Goal: Task Accomplishment & Management: Complete application form

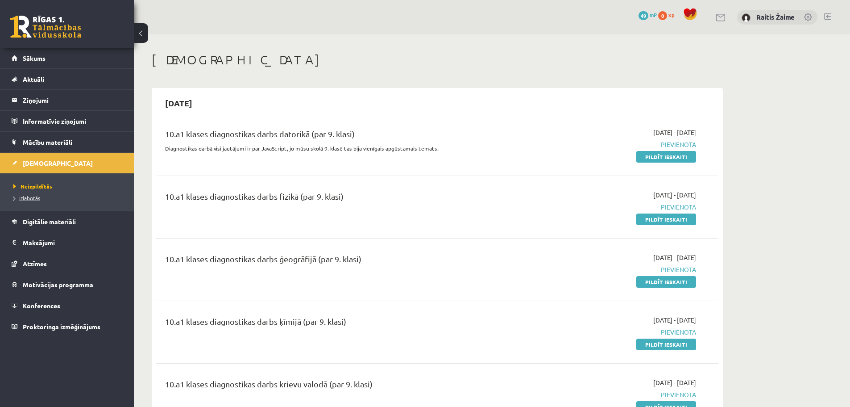
click at [35, 195] on span "Izlabotās" at bounding box center [26, 197] width 27 height 7
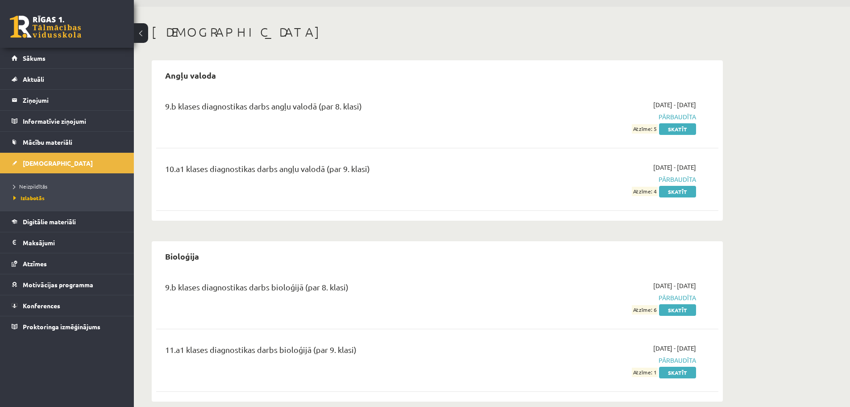
scroll to position [21, 0]
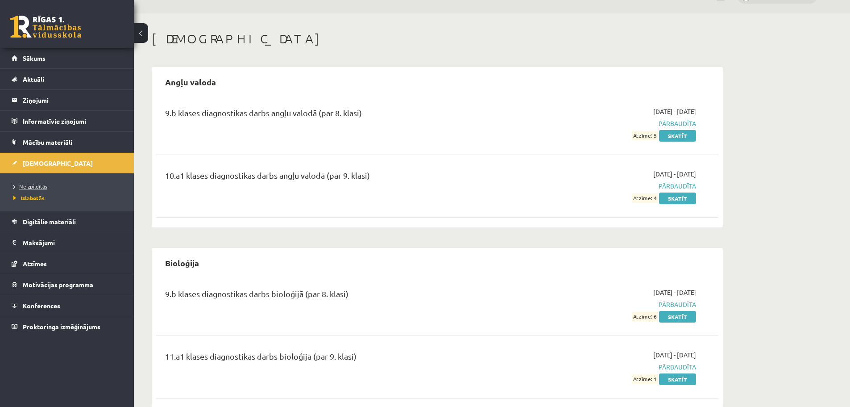
click at [32, 187] on span "Neizpildītās" at bounding box center [30, 186] width 34 height 7
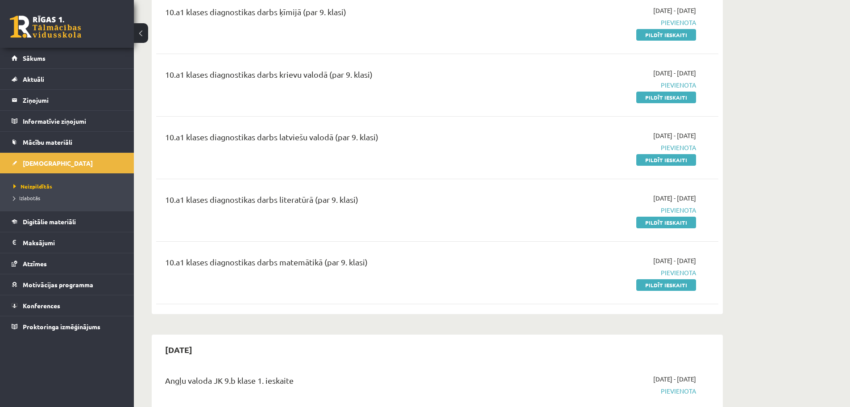
scroll to position [321, 0]
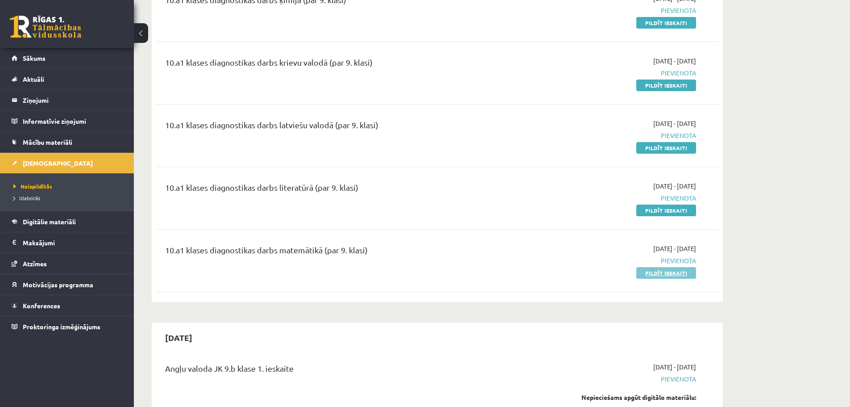
click at [653, 273] on link "Pildīt ieskaiti" at bounding box center [666, 273] width 60 height 12
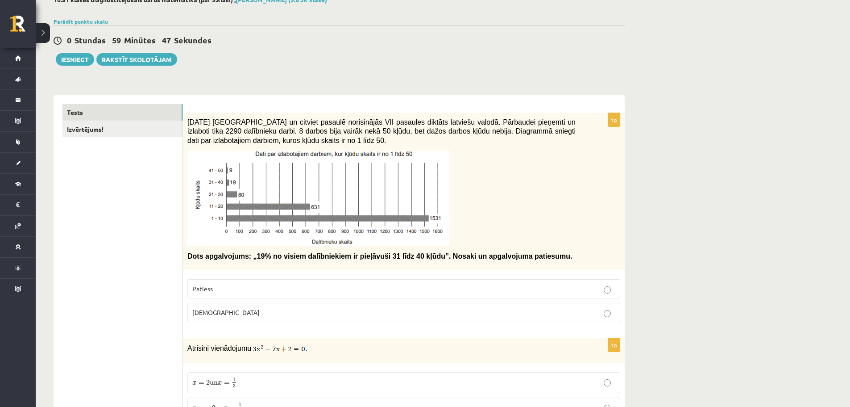
scroll to position [95, 0]
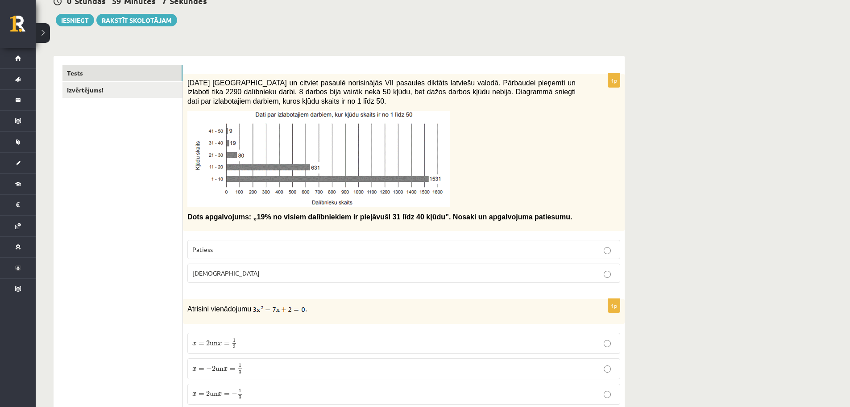
click at [222, 243] on label "Patiess" at bounding box center [403, 249] width 433 height 19
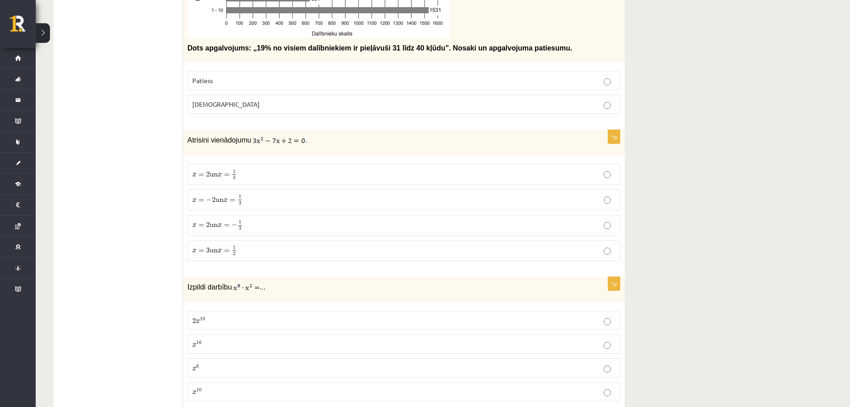
scroll to position [292, 0]
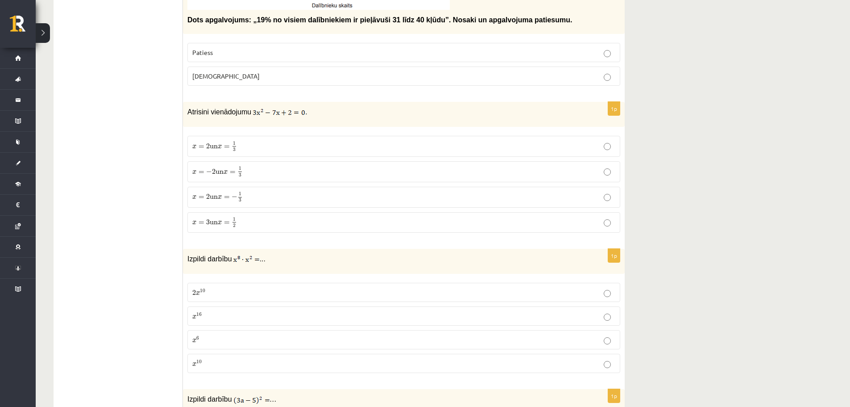
click at [204, 221] on span "=" at bounding box center [202, 222] width 6 height 3
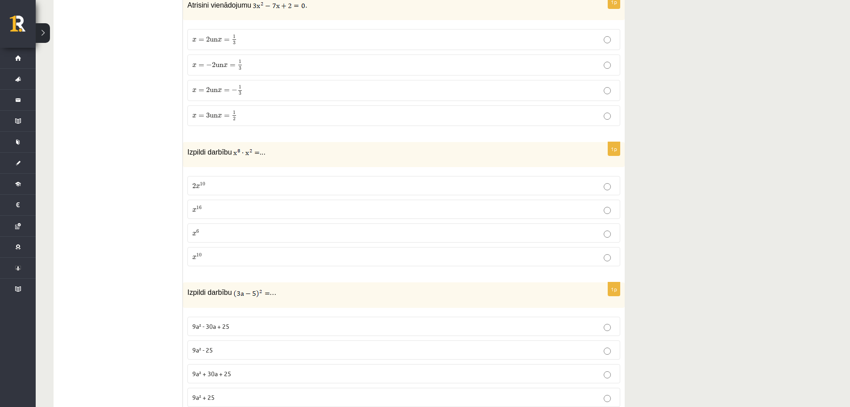
scroll to position [422, 0]
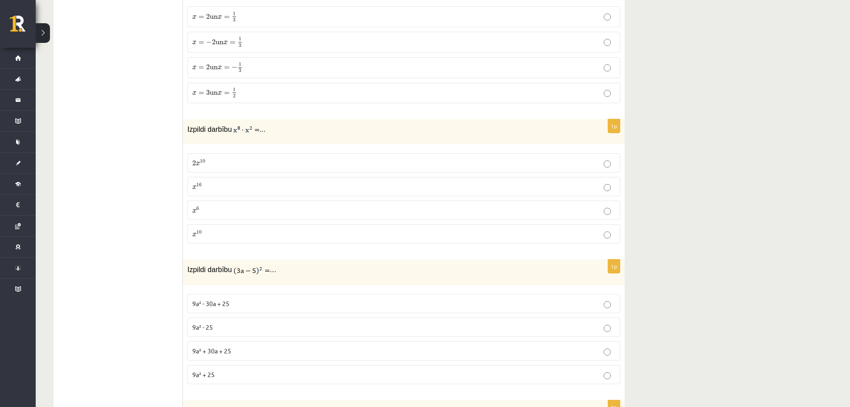
click at [199, 187] on span "16" at bounding box center [198, 185] width 5 height 4
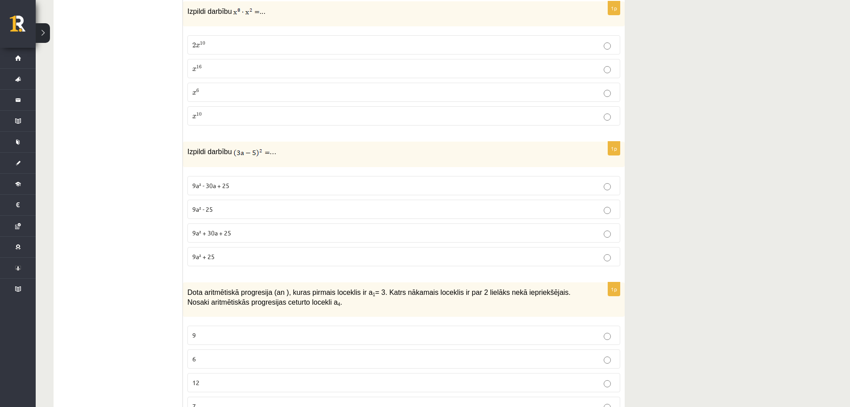
scroll to position [551, 0]
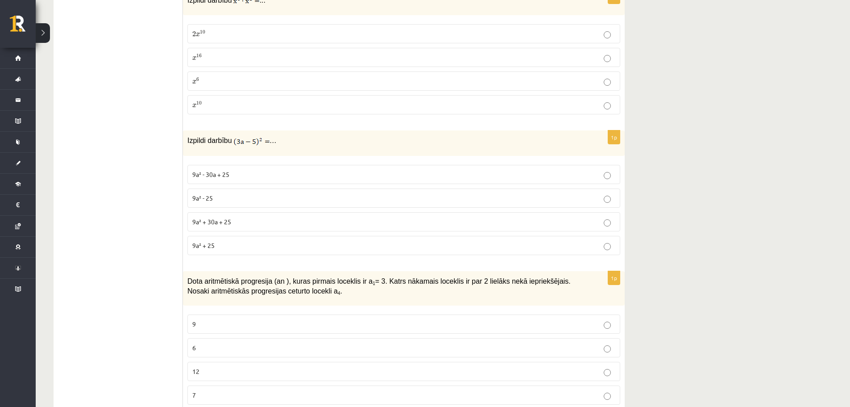
click at [242, 173] on p "9a² - 30a + 25" at bounding box center [403, 174] width 423 height 9
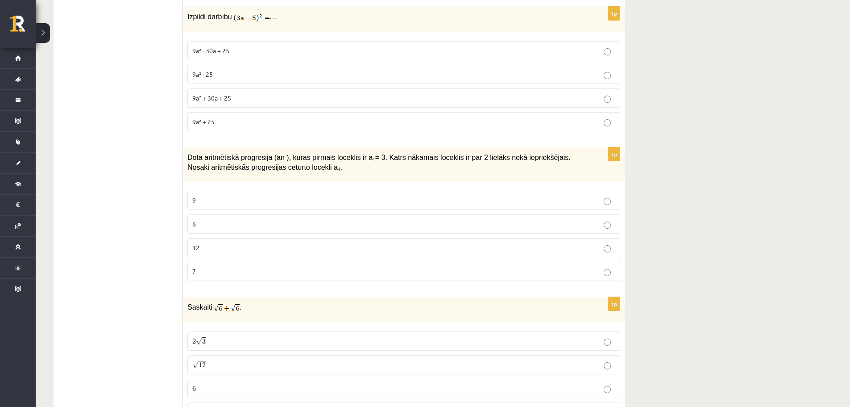
scroll to position [680, 0]
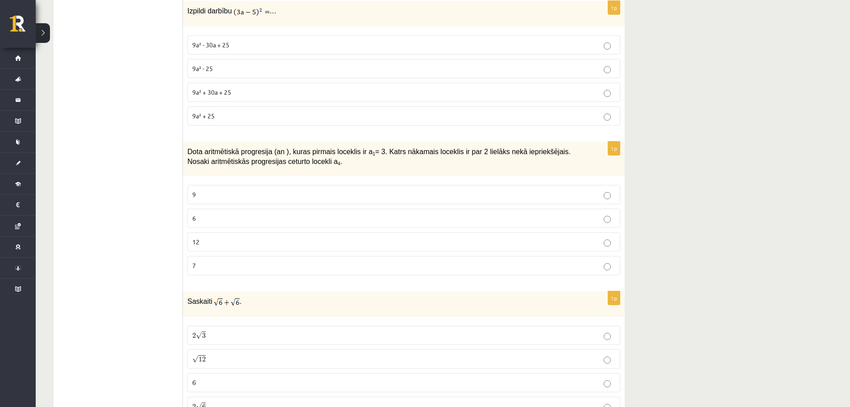
click at [215, 236] on label "12" at bounding box center [403, 241] width 433 height 19
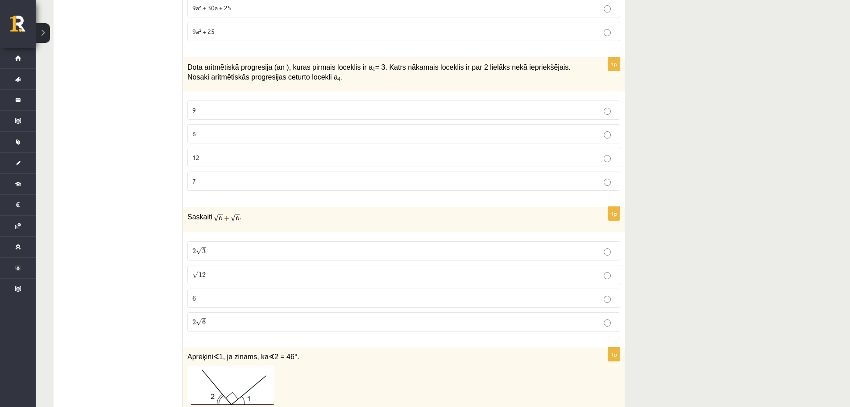
scroll to position [865, 0]
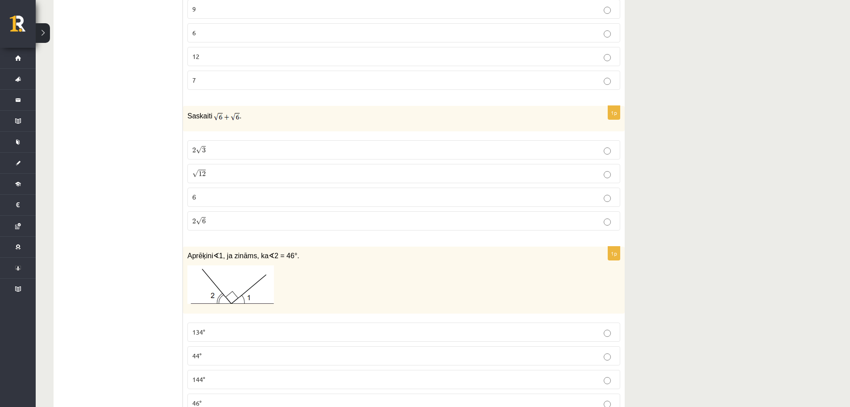
click at [193, 200] on span "6" at bounding box center [194, 197] width 4 height 5
click at [385, 149] on p "2 √ 3 2 3" at bounding box center [403, 149] width 423 height 9
click at [483, 200] on p "6 6" at bounding box center [403, 196] width 423 height 9
click at [528, 146] on p "2 √ 3 2 3" at bounding box center [403, 149] width 423 height 9
click at [524, 200] on p "6 6" at bounding box center [403, 196] width 423 height 9
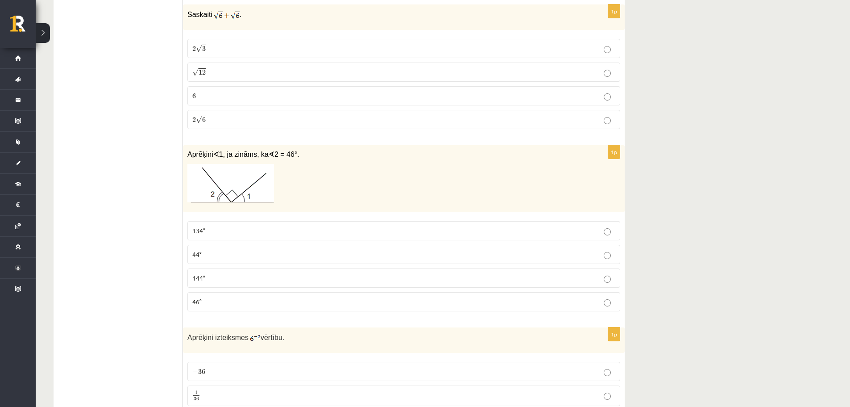
scroll to position [1029, 0]
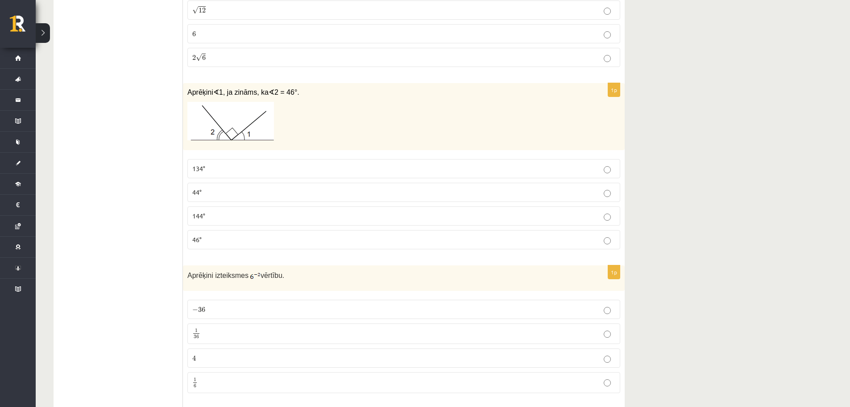
click at [230, 194] on p "44°" at bounding box center [403, 191] width 423 height 9
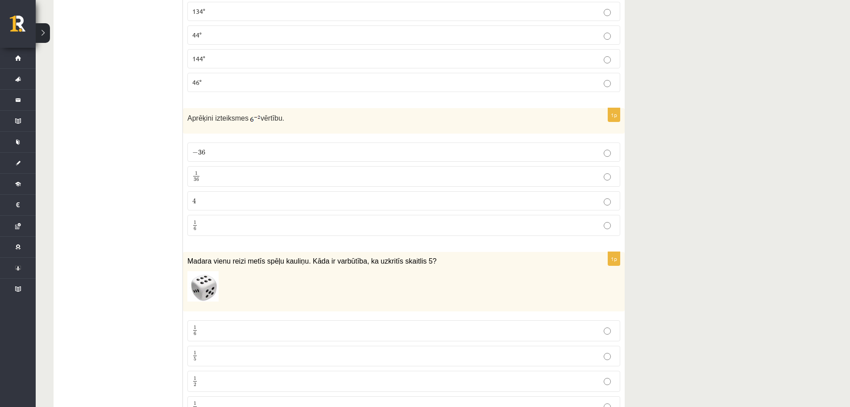
scroll to position [1192, 0]
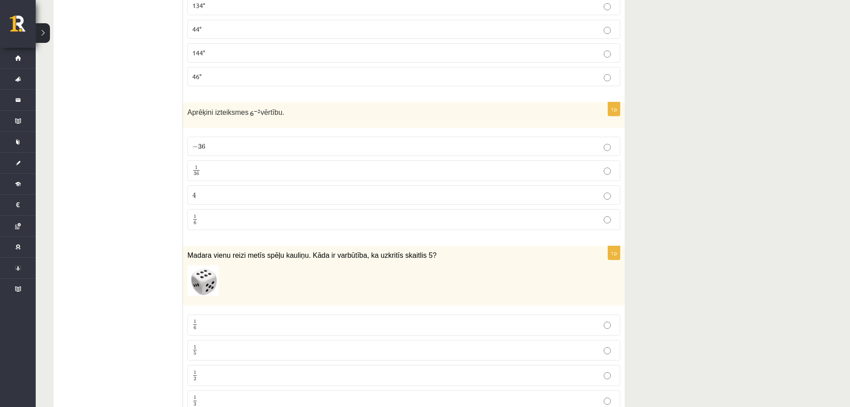
click at [251, 147] on p "− 36 − 36" at bounding box center [403, 145] width 423 height 9
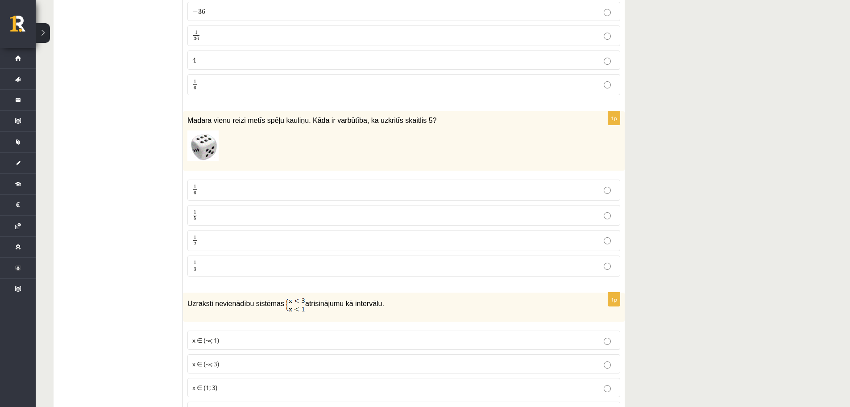
scroll to position [1332, 0]
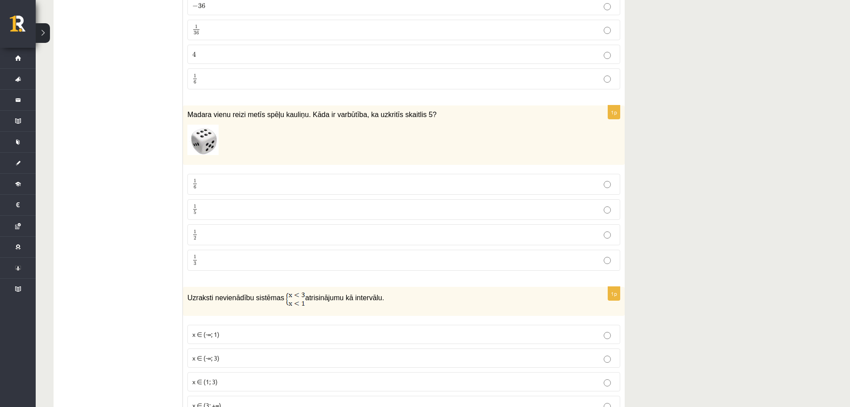
click at [206, 182] on p "1 6 1 6" at bounding box center [403, 184] width 423 height 11
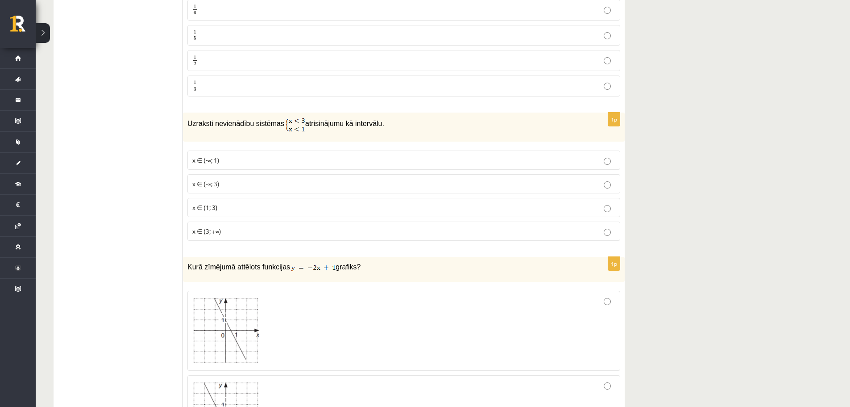
scroll to position [1523, 0]
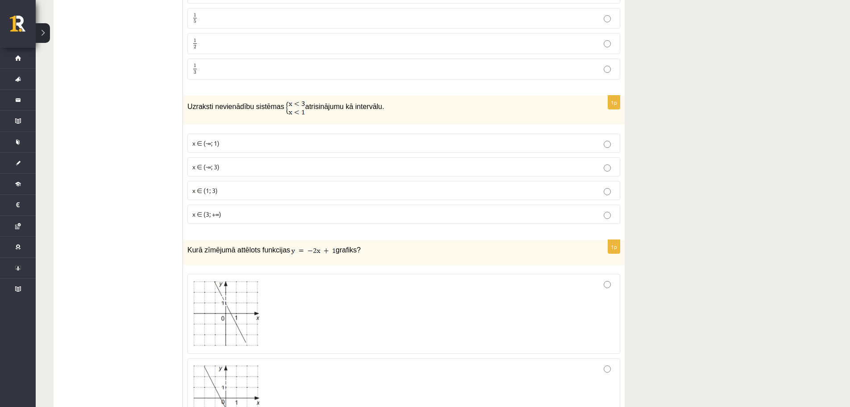
click at [199, 168] on span "x ∈ (-∞; 3)" at bounding box center [205, 166] width 27 height 8
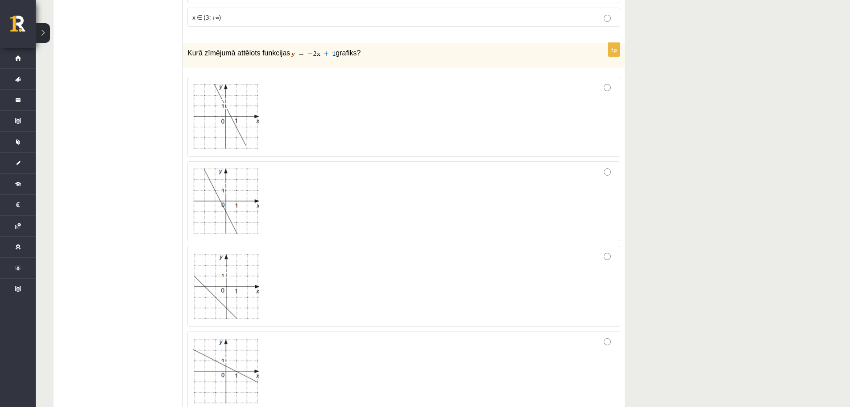
scroll to position [1753, 0]
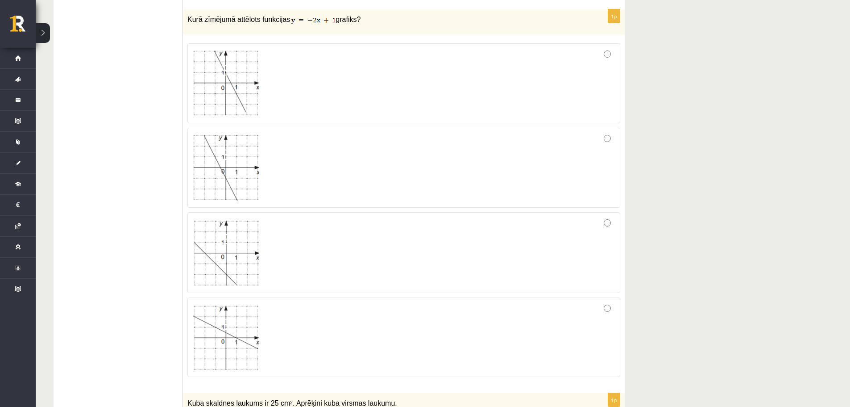
click at [509, 250] on div at bounding box center [403, 252] width 423 height 71
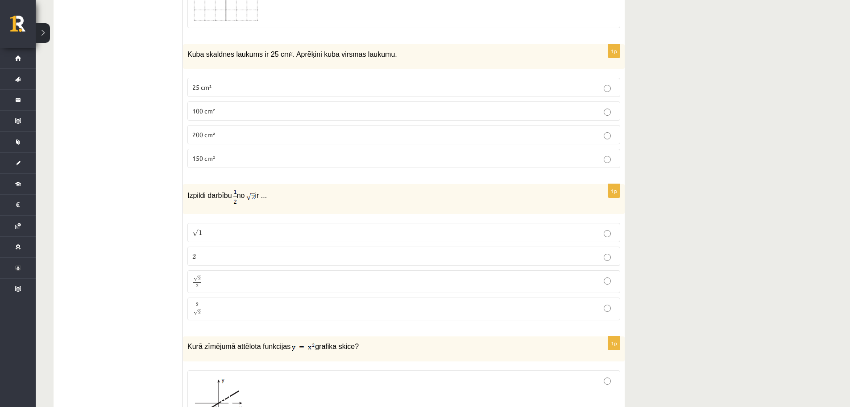
scroll to position [2119, 0]
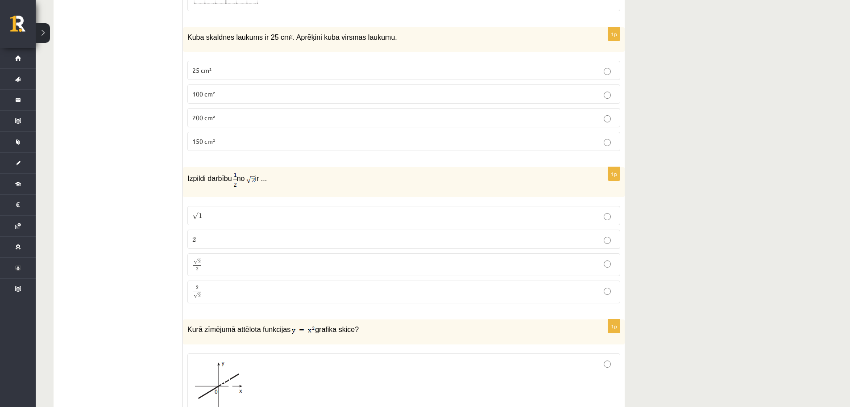
click at [216, 101] on label "100 cm²" at bounding box center [403, 93] width 433 height 19
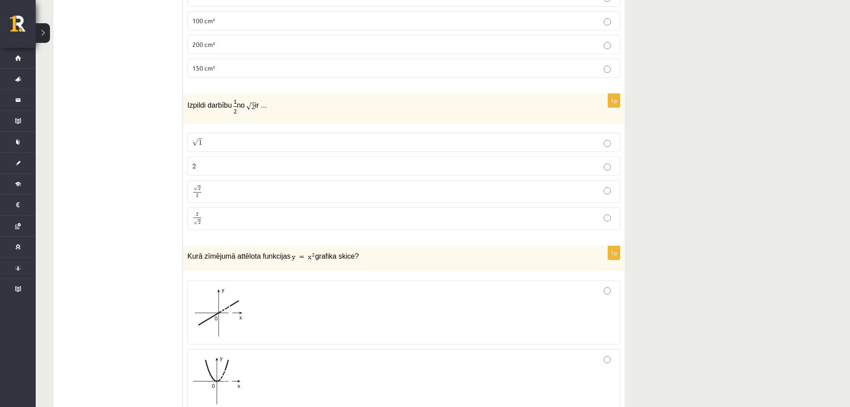
scroll to position [2203, 0]
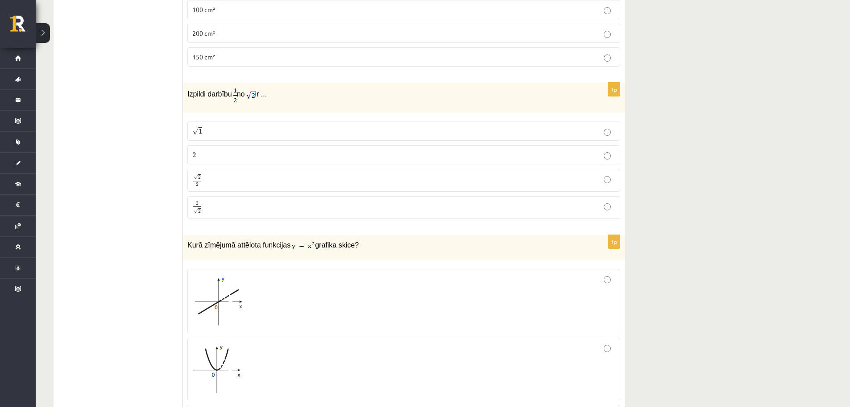
click at [233, 174] on p "√ 2 2 2 2" at bounding box center [403, 180] width 423 height 13
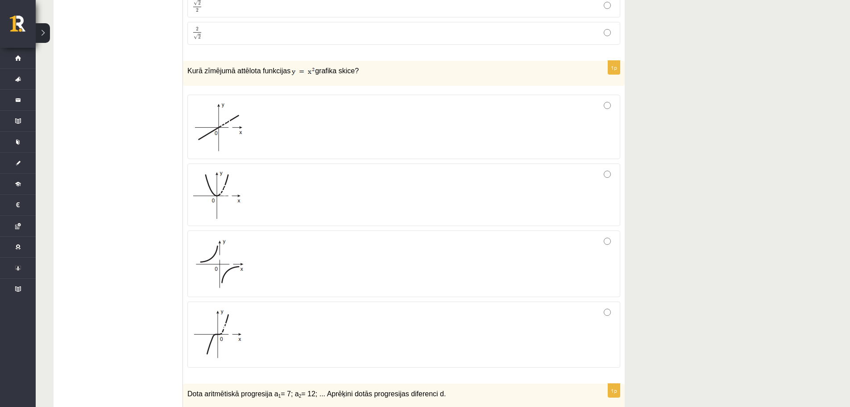
scroll to position [2411, 0]
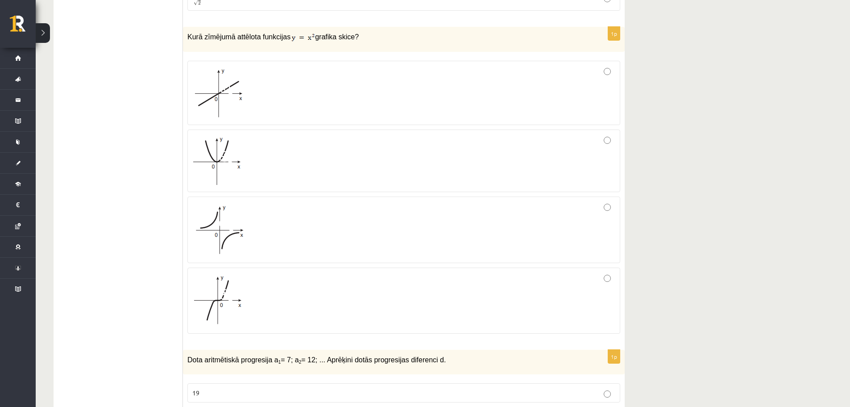
click at [446, 215] on div at bounding box center [403, 229] width 423 height 57
drag, startPoint x: 849, startPoint y: 216, endPoint x: 850, endPoint y: 226, distance: 9.9
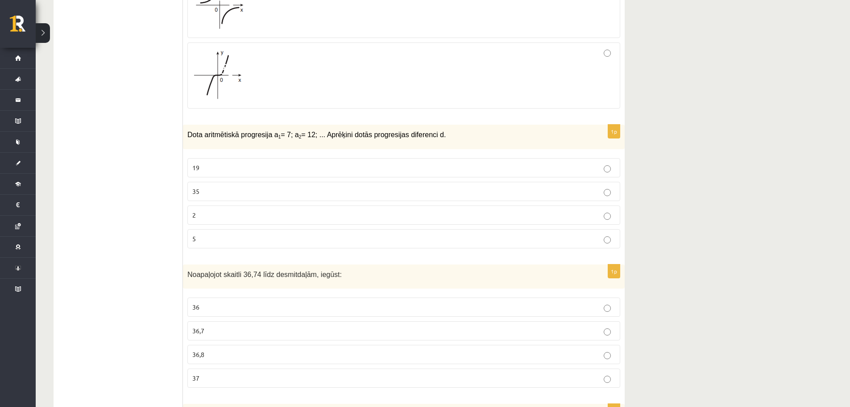
scroll to position [2630, 0]
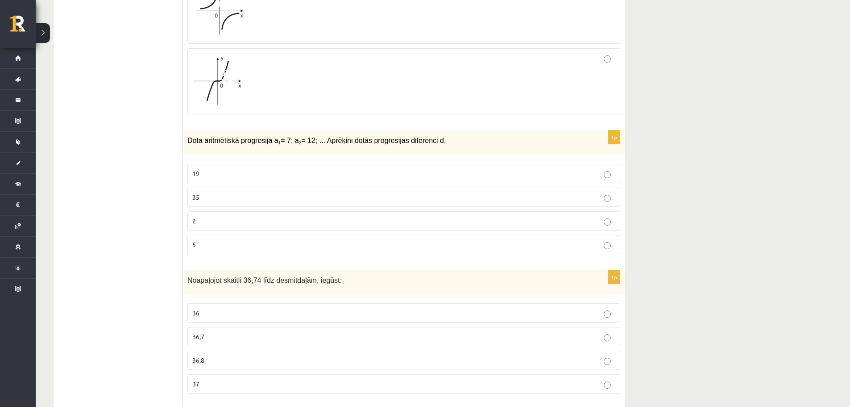
click at [272, 172] on p "19" at bounding box center [403, 173] width 423 height 9
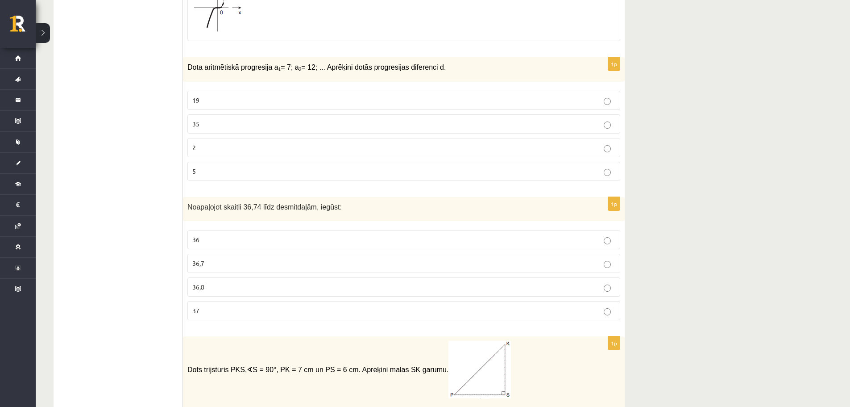
scroll to position [2692, 0]
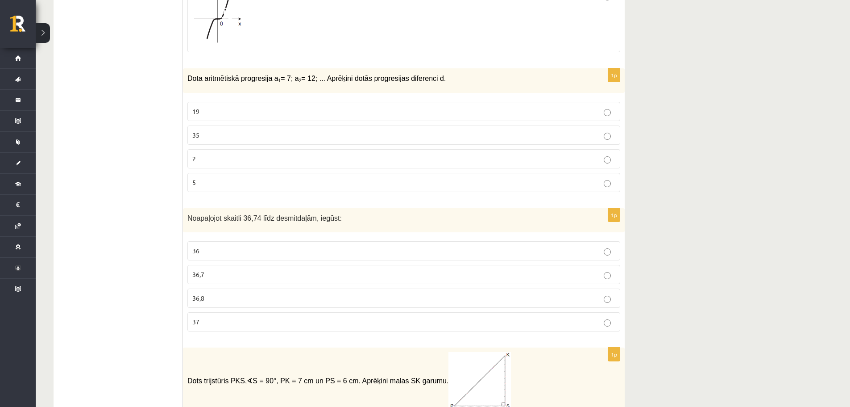
click at [621, 183] on div "1p Dota aritmētiskā progresija a 1 = 7; a 2 = 12; ... Aprēķini dotās progresija…" at bounding box center [404, 133] width 442 height 131
click at [581, 184] on p "5" at bounding box center [403, 182] width 423 height 9
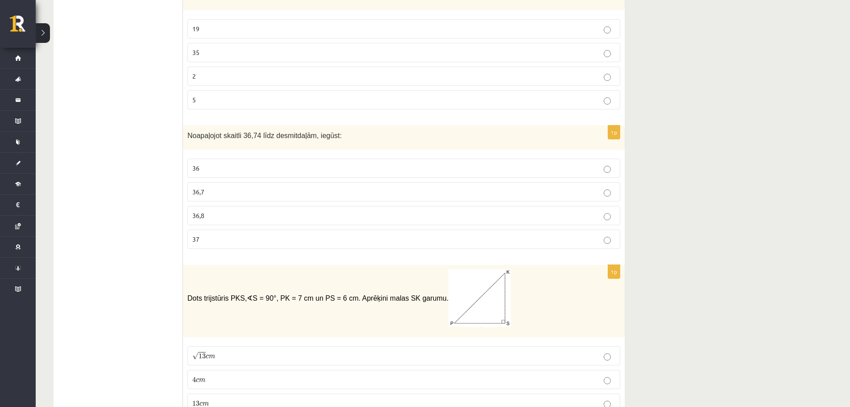
scroll to position [2792, 0]
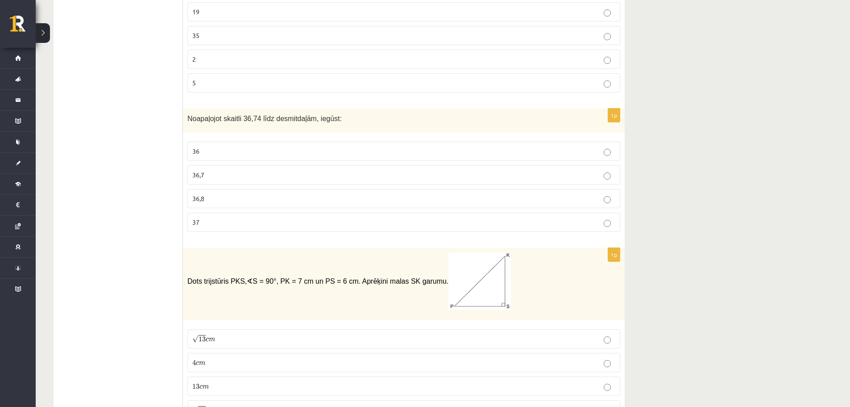
click at [228, 179] on p "36,7" at bounding box center [403, 174] width 423 height 9
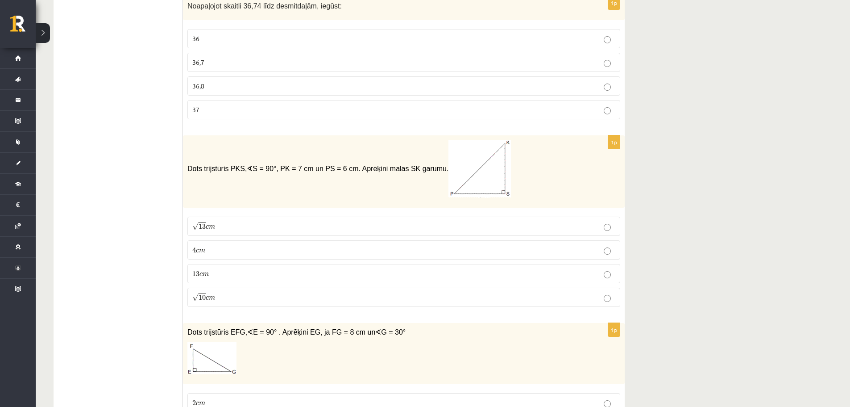
scroll to position [2915, 0]
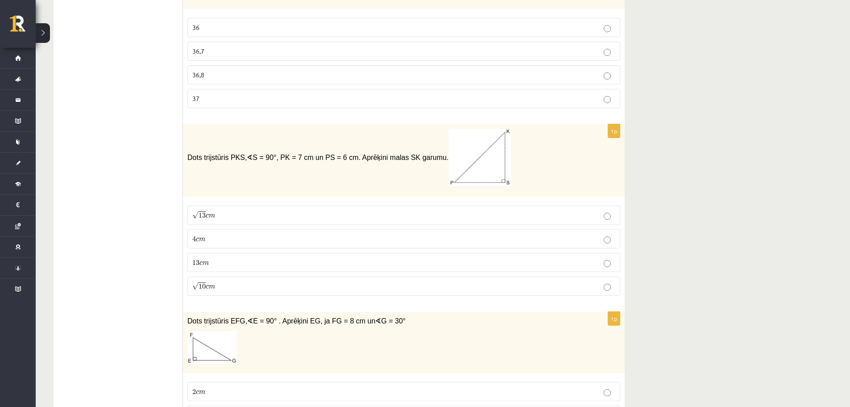
click at [291, 266] on p "13 c m 13 c m" at bounding box center [403, 261] width 423 height 9
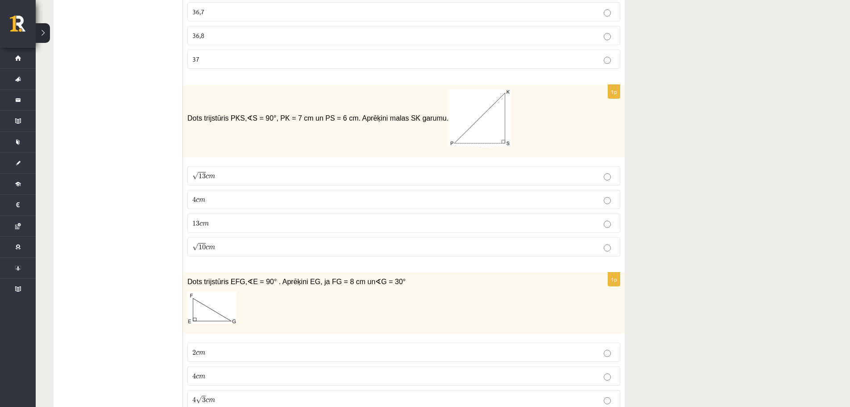
click at [458, 171] on p "√ 13 c m 13 c m" at bounding box center [403, 175] width 423 height 9
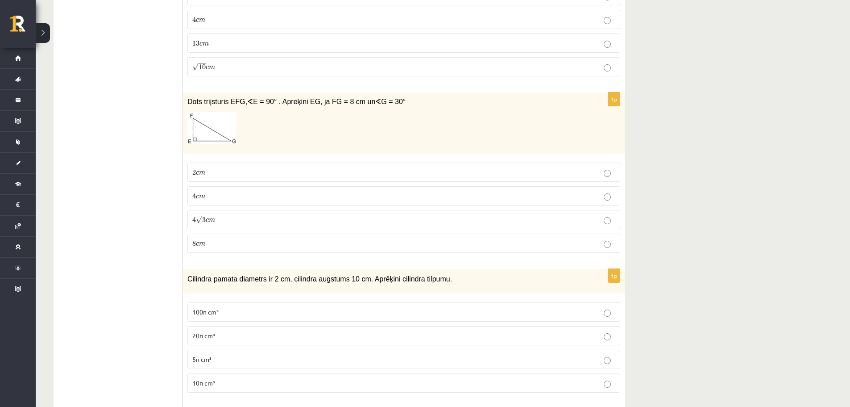
scroll to position [3146, 0]
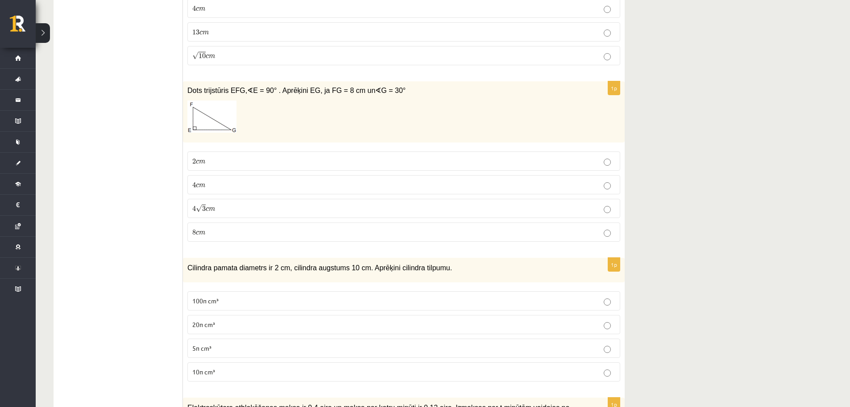
click at [230, 186] on p "4 c m 4 c m" at bounding box center [403, 184] width 423 height 9
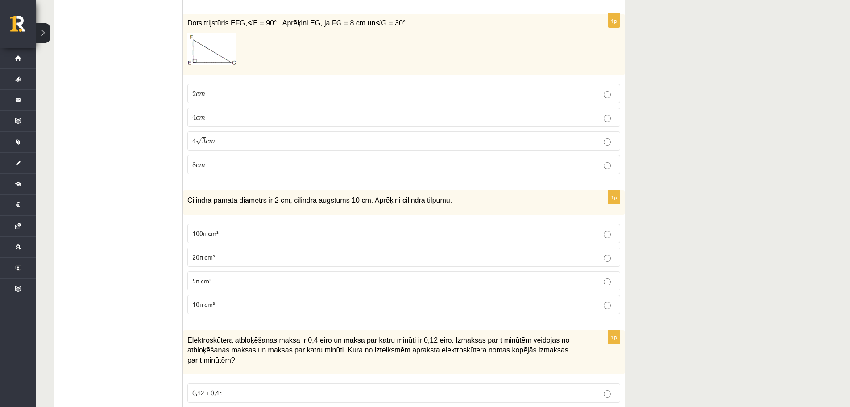
scroll to position [3236, 0]
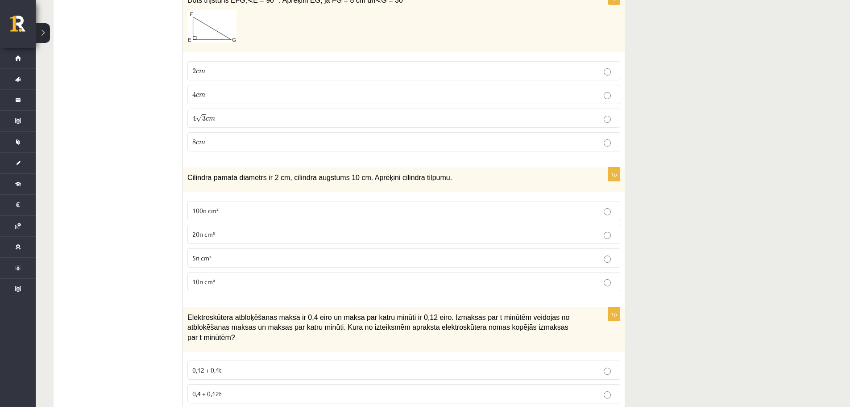
click at [203, 259] on span "5π cm³" at bounding box center [201, 257] width 19 height 8
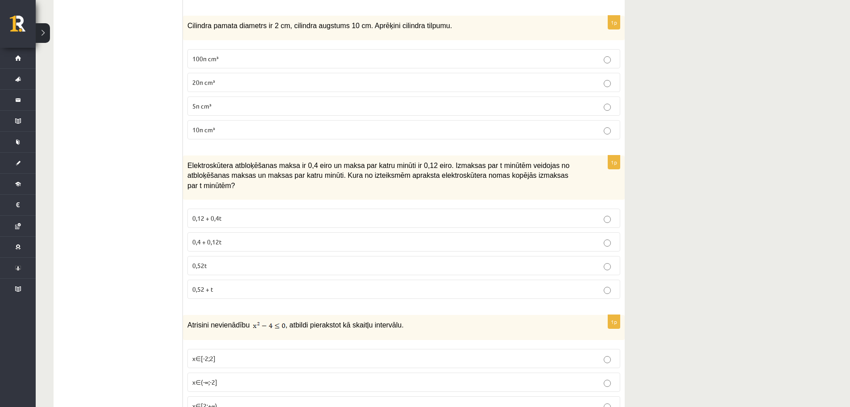
scroll to position [3393, 0]
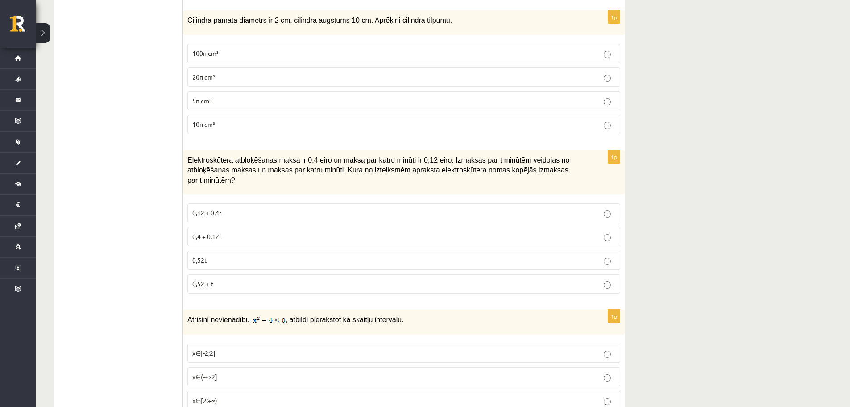
click at [210, 232] on span "0,4 + 0,12t" at bounding box center [206, 236] width 29 height 8
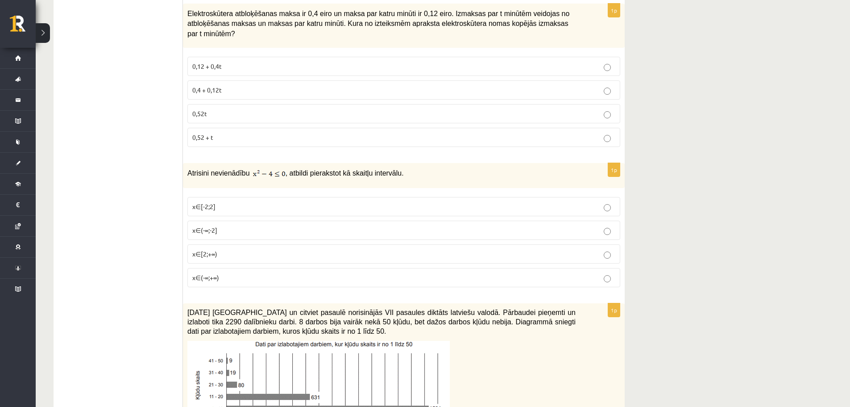
scroll to position [3550, 0]
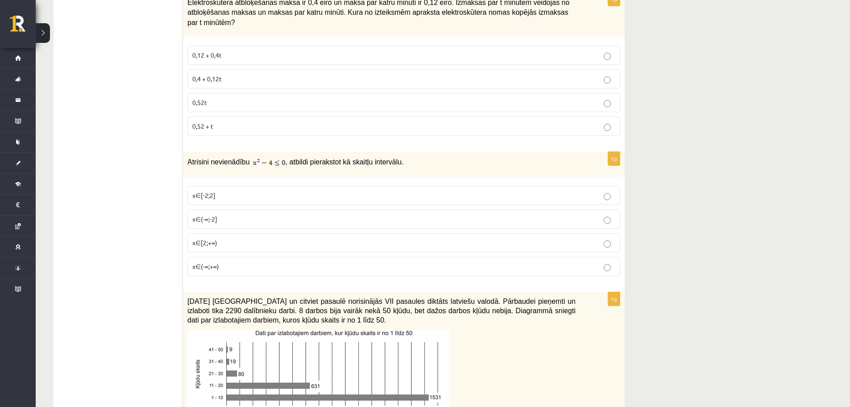
click at [226, 238] on p "x∈[2;+∞)" at bounding box center [403, 242] width 423 height 9
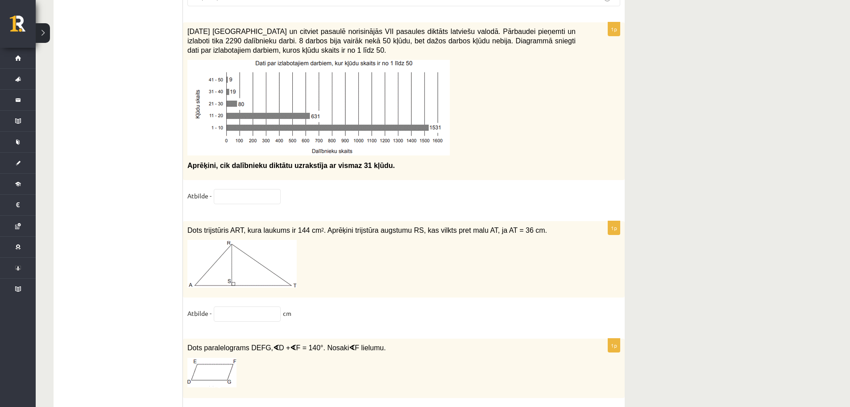
scroll to position [3826, 0]
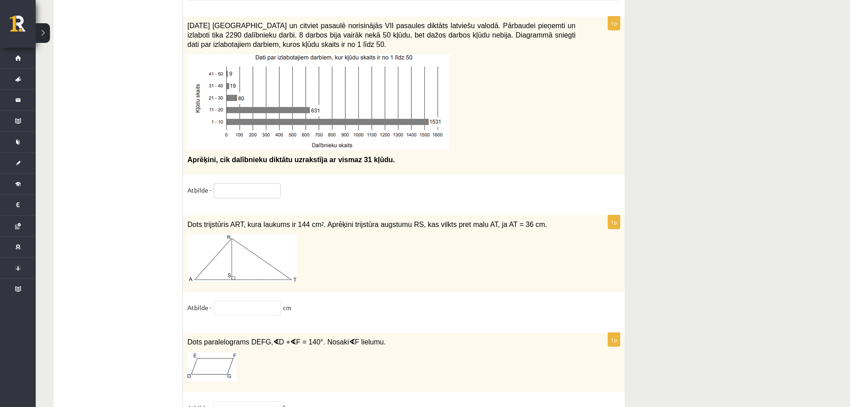
click at [245, 183] on input "text" at bounding box center [247, 190] width 67 height 15
type input "**********"
drag, startPoint x: 227, startPoint y: 150, endPoint x: 255, endPoint y: 156, distance: 29.2
click at [255, 156] on div "2021. gada 27. novembrī Latvijā un citviet pasaulē norisinājās VII pasaules dik…" at bounding box center [404, 95] width 442 height 157
click at [291, 169] on div "**********" at bounding box center [404, 111] width 442 height 189
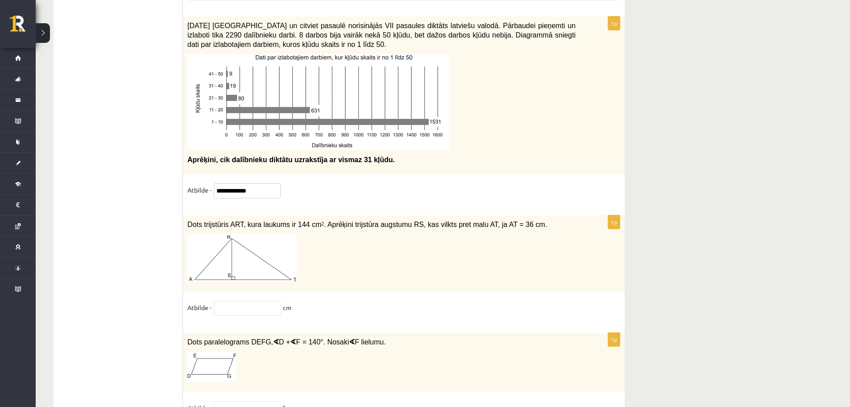
click at [265, 185] on input "**********" at bounding box center [247, 190] width 67 height 15
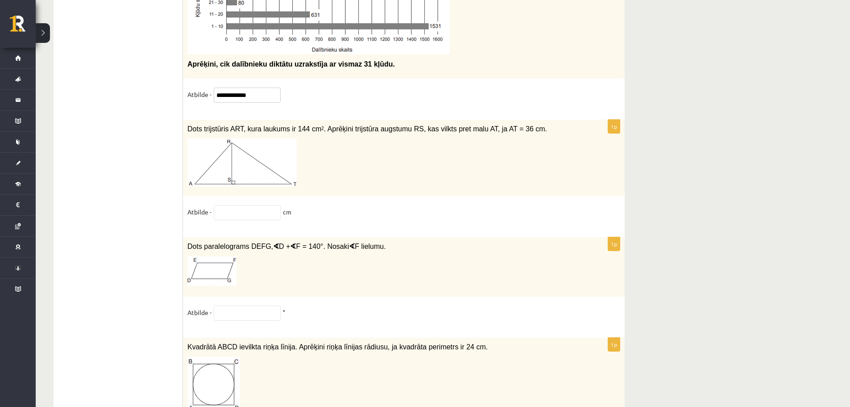
scroll to position [3893, 0]
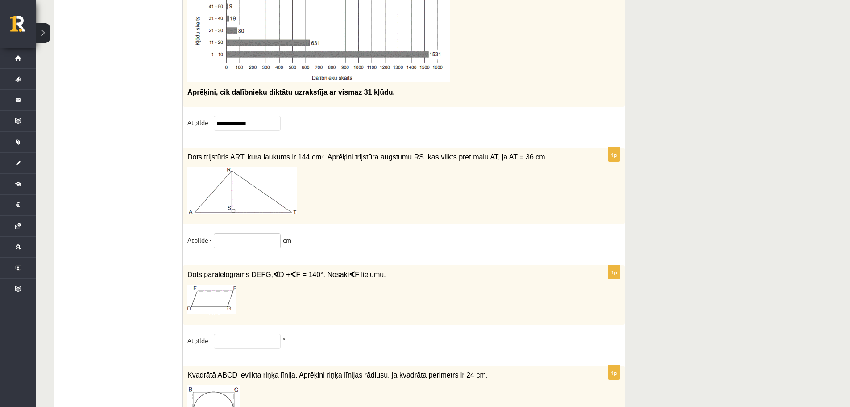
click at [250, 233] on input "text" at bounding box center [247, 240] width 67 height 15
type input "*"
click at [245, 340] on input "text" at bounding box center [247, 340] width 67 height 15
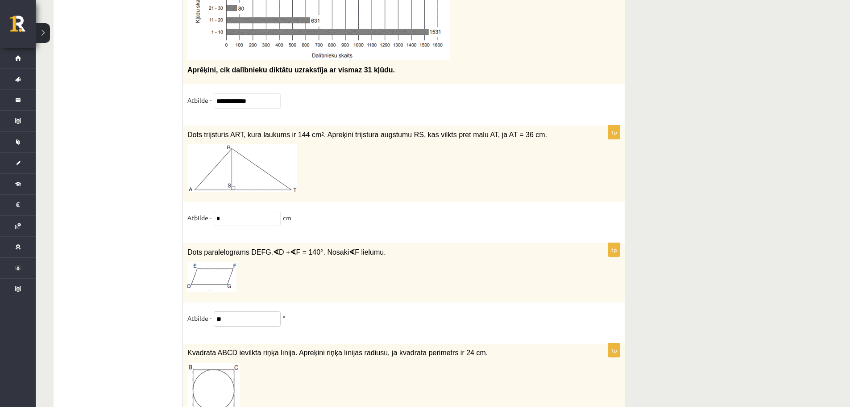
scroll to position [3944, 0]
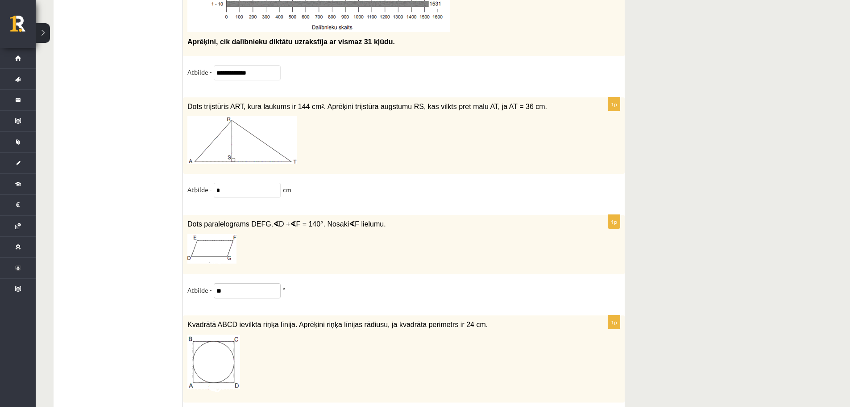
type input "*"
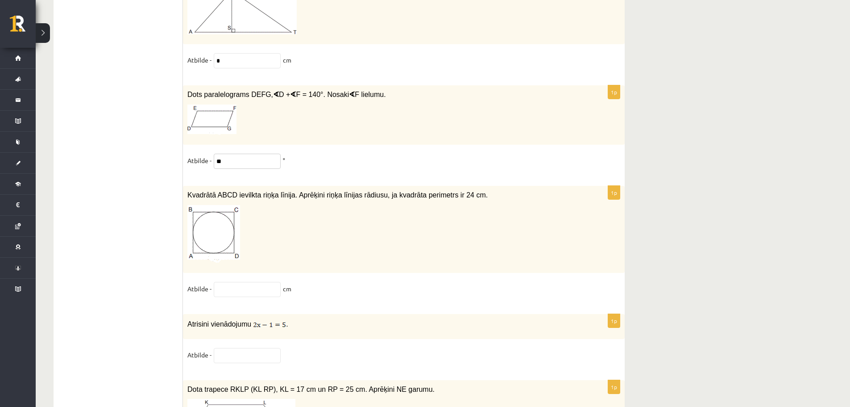
scroll to position [4084, 0]
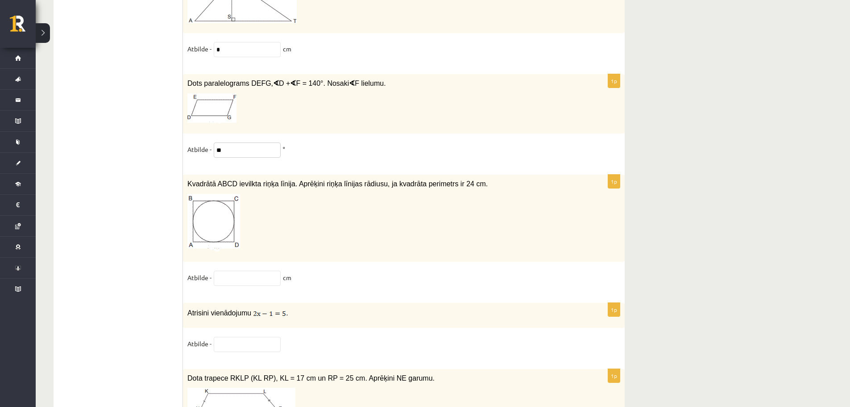
type input "**"
click at [246, 276] on input "text" at bounding box center [247, 277] width 67 height 15
click at [222, 225] on img at bounding box center [213, 223] width 53 height 58
click at [248, 274] on input "text" at bounding box center [247, 277] width 67 height 15
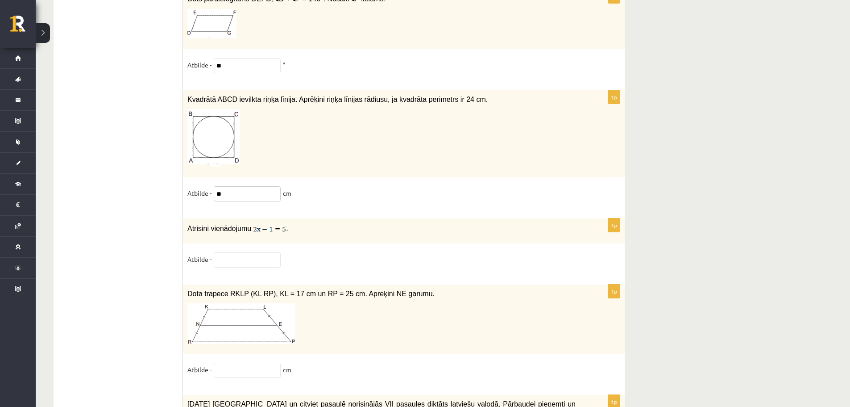
scroll to position [4202, 0]
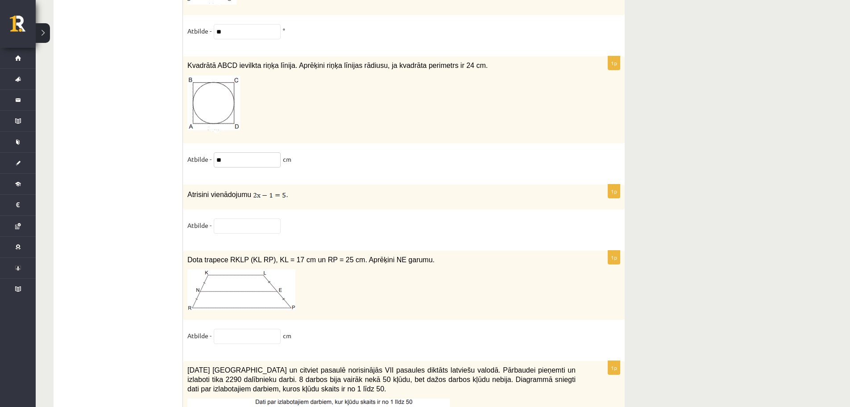
type input "**"
click at [230, 222] on input "text" at bounding box center [247, 225] width 67 height 15
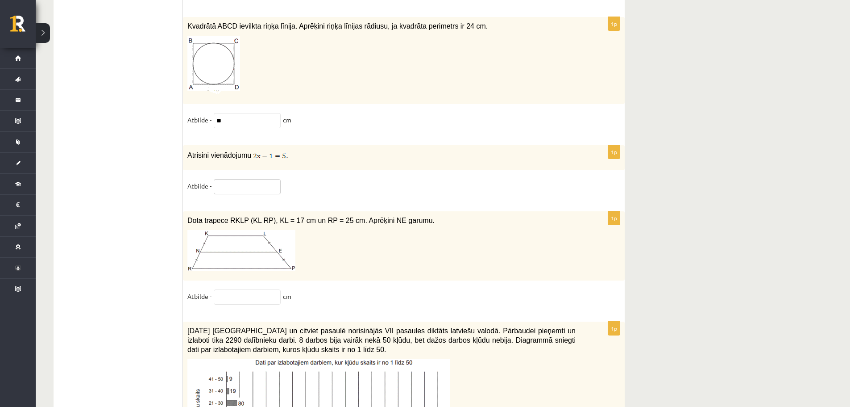
scroll to position [4259, 0]
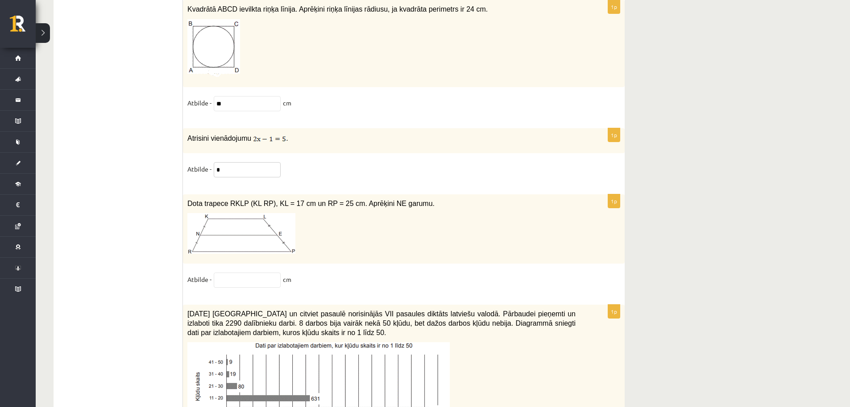
type input "*"
click at [248, 272] on input "text" at bounding box center [247, 279] width 67 height 15
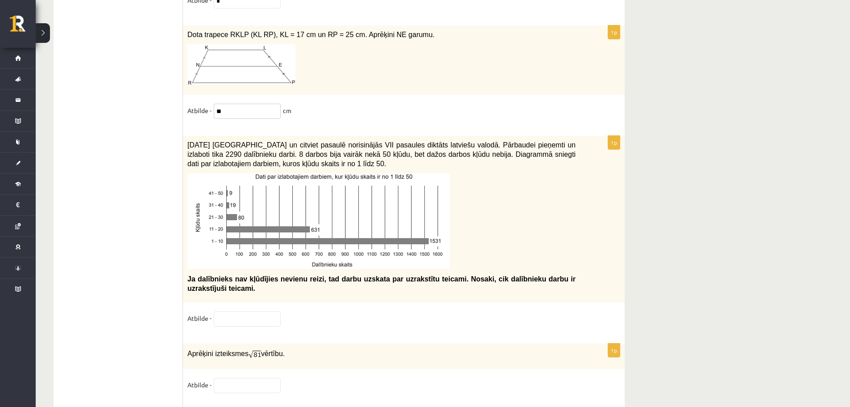
scroll to position [4444, 0]
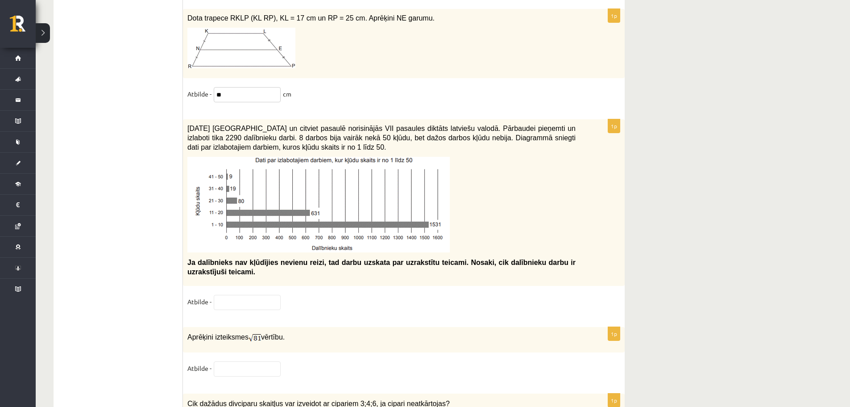
type input "**"
click at [242, 303] on input "text" at bounding box center [247, 302] width 67 height 15
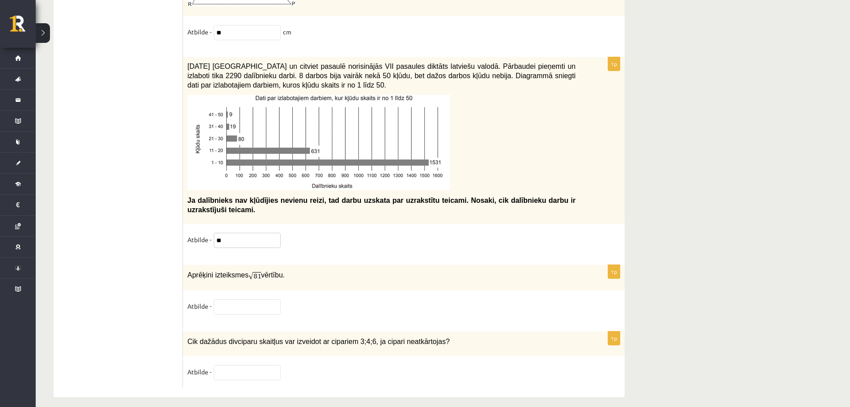
scroll to position [4513, 0]
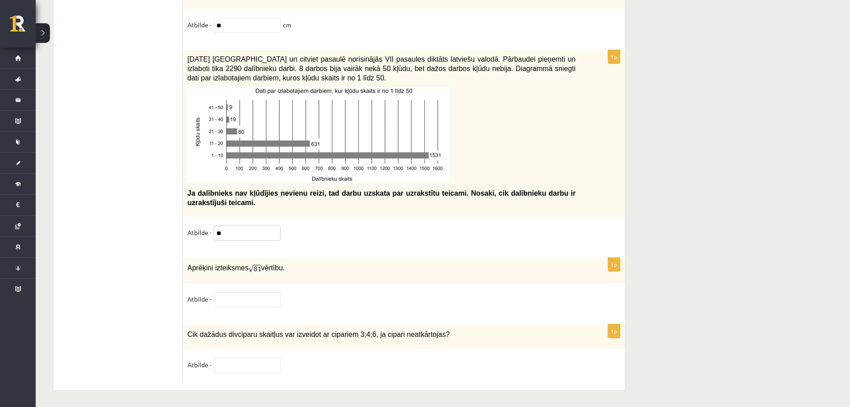
type input "**"
click at [245, 299] on input "text" at bounding box center [247, 299] width 67 height 15
type input "*"
click at [248, 365] on input "text" at bounding box center [247, 364] width 67 height 15
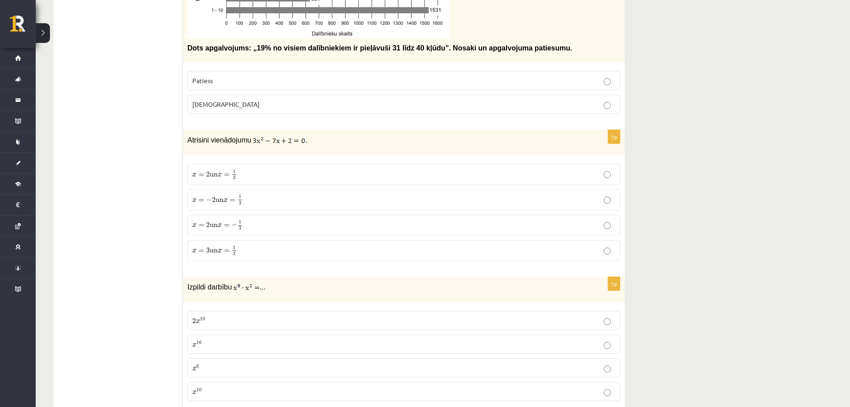
scroll to position [0, 0]
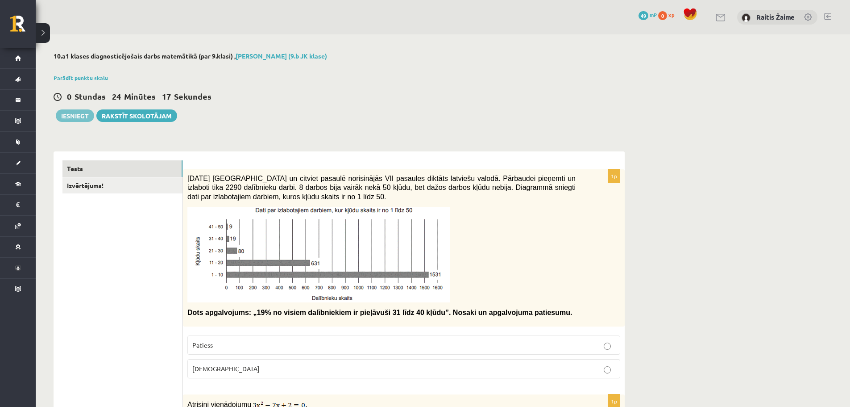
type input "*"
click at [75, 116] on button "Iesniegt" at bounding box center [75, 115] width 38 height 12
